Goal: Task Accomplishment & Management: Use online tool/utility

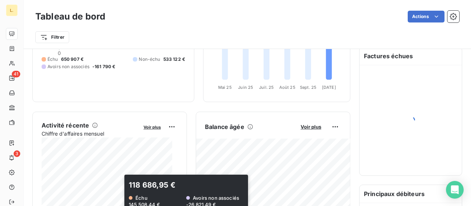
scroll to position [37, 0]
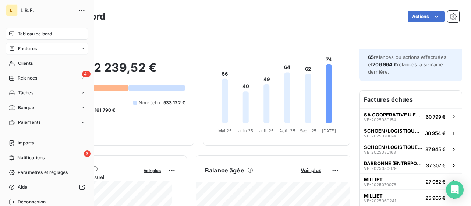
click at [15, 46] on div "Factures" at bounding box center [23, 48] width 28 height 7
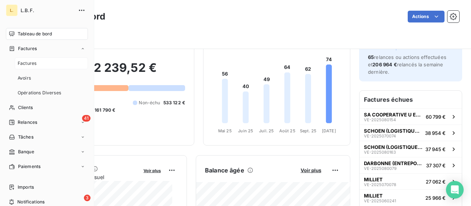
click at [32, 64] on span "Factures" at bounding box center [27, 63] width 19 height 7
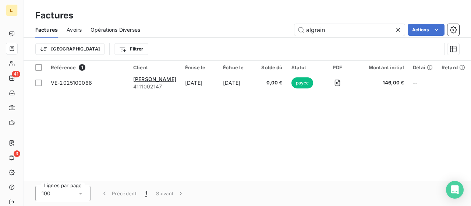
drag, startPoint x: 352, startPoint y: 30, endPoint x: 271, endPoint y: 35, distance: 80.4
click at [271, 35] on div "algrain Actions" at bounding box center [304, 30] width 310 height 12
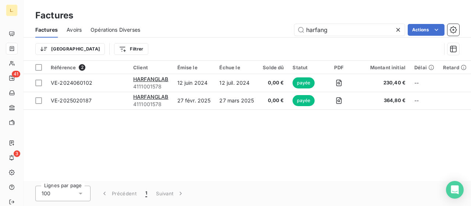
type input "harfang"
click at [396, 28] on icon at bounding box center [397, 29] width 7 height 7
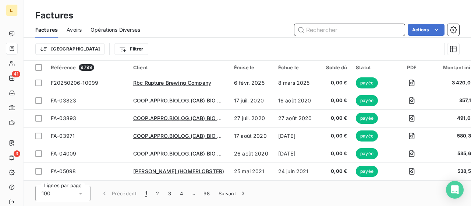
click at [341, 31] on input "text" at bounding box center [349, 30] width 110 height 12
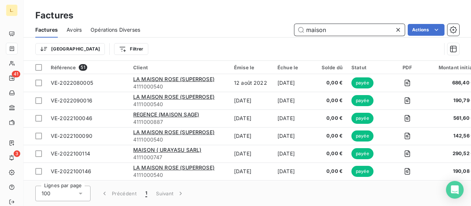
drag, startPoint x: 313, startPoint y: 28, endPoint x: 298, endPoint y: 27, distance: 15.8
click at [298, 27] on input "maison" at bounding box center [349, 30] width 110 height 12
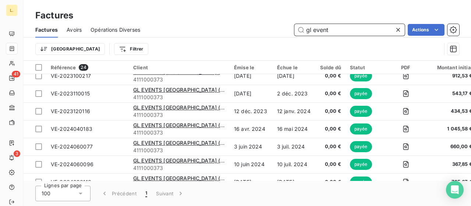
scroll to position [320, 0]
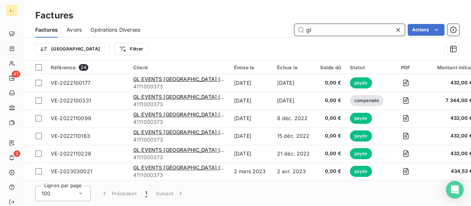
type input "g"
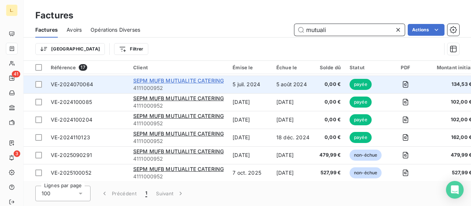
scroll to position [196, 0]
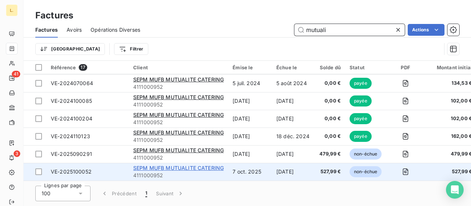
type input "mutuali"
click at [185, 164] on span "SEPM MUFB MUTUALITE CATERING" at bounding box center [178, 167] width 90 height 6
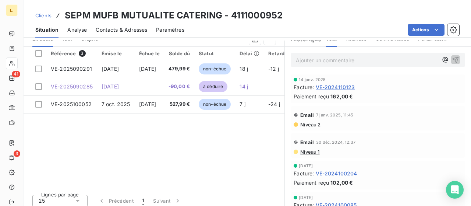
scroll to position [188, 0]
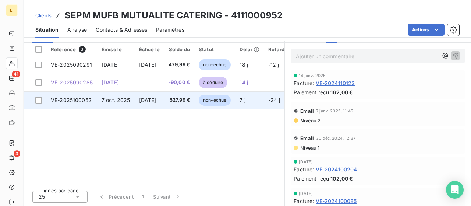
click at [102, 105] on td "7 oct. 2025" at bounding box center [116, 100] width 38 height 18
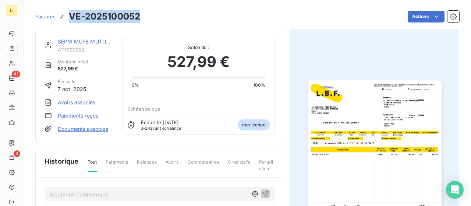
drag, startPoint x: 144, startPoint y: 16, endPoint x: 69, endPoint y: 13, distance: 75.1
click at [69, 13] on div "Factures VE-2025100052 Actions" at bounding box center [247, 16] width 424 height 15
copy h3 "VE-2025100052"
drag, startPoint x: 118, startPoint y: 21, endPoint x: 118, endPoint y: 16, distance: 4.5
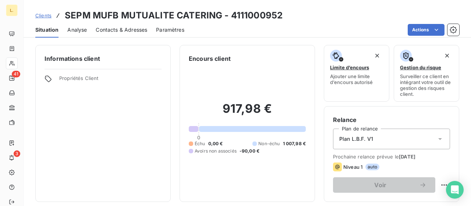
drag, startPoint x: 299, startPoint y: 14, endPoint x: 302, endPoint y: 16, distance: 4.3
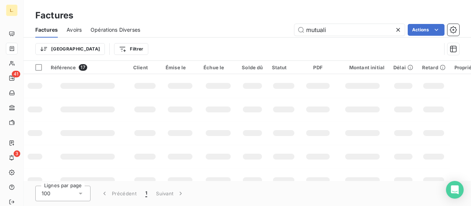
drag, startPoint x: 341, startPoint y: 29, endPoint x: 288, endPoint y: 29, distance: 52.2
click at [288, 29] on div "mutuali Actions" at bounding box center [304, 30] width 310 height 12
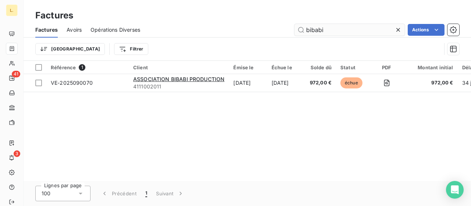
drag, startPoint x: 340, startPoint y: 31, endPoint x: 299, endPoint y: 33, distance: 40.9
click at [299, 33] on input "bibabi" at bounding box center [349, 30] width 110 height 12
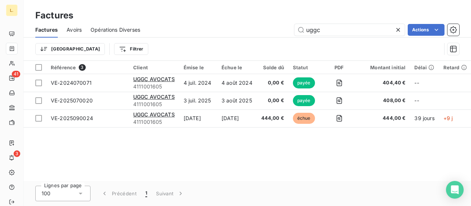
drag, startPoint x: 344, startPoint y: 32, endPoint x: 271, endPoint y: 28, distance: 72.9
click at [271, 28] on div "uggc Actions" at bounding box center [304, 30] width 310 height 12
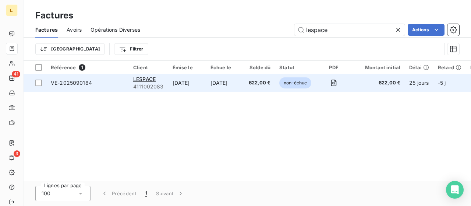
type input "lespace"
click at [211, 85] on td "[DATE]" at bounding box center [225, 83] width 38 height 18
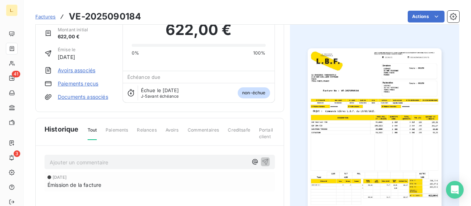
scroll to position [110, 0]
